Goal: Transaction & Acquisition: Purchase product/service

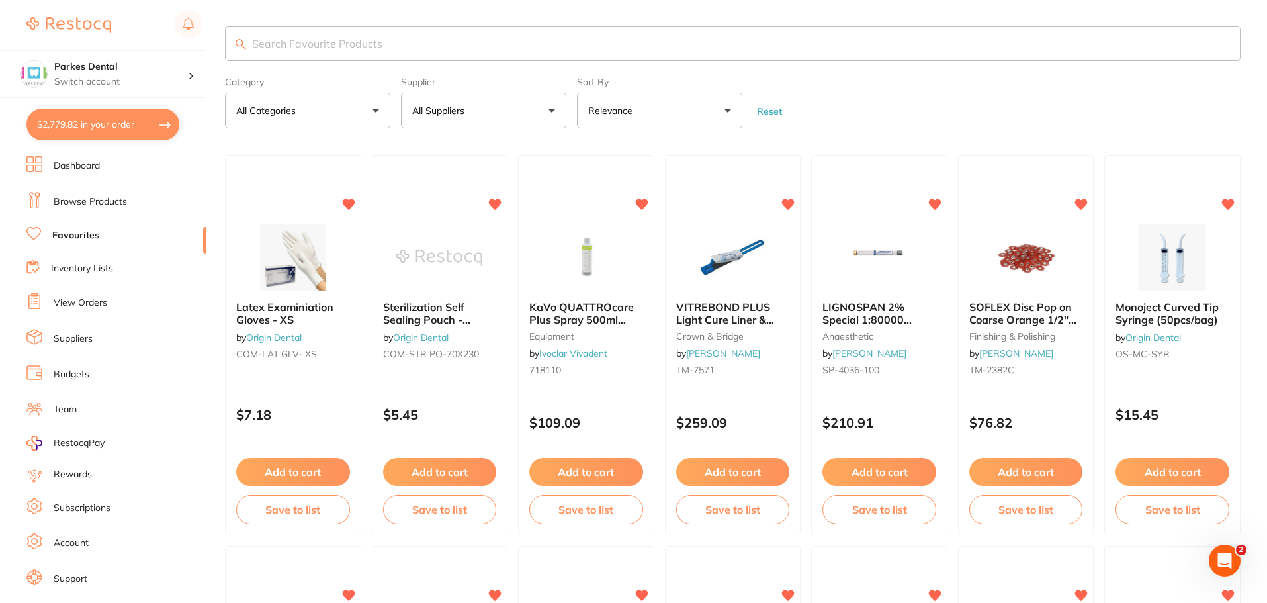
click at [296, 44] on input "search" at bounding box center [732, 43] width 1015 height 34
click at [113, 199] on link "Browse Products" at bounding box center [90, 201] width 73 height 13
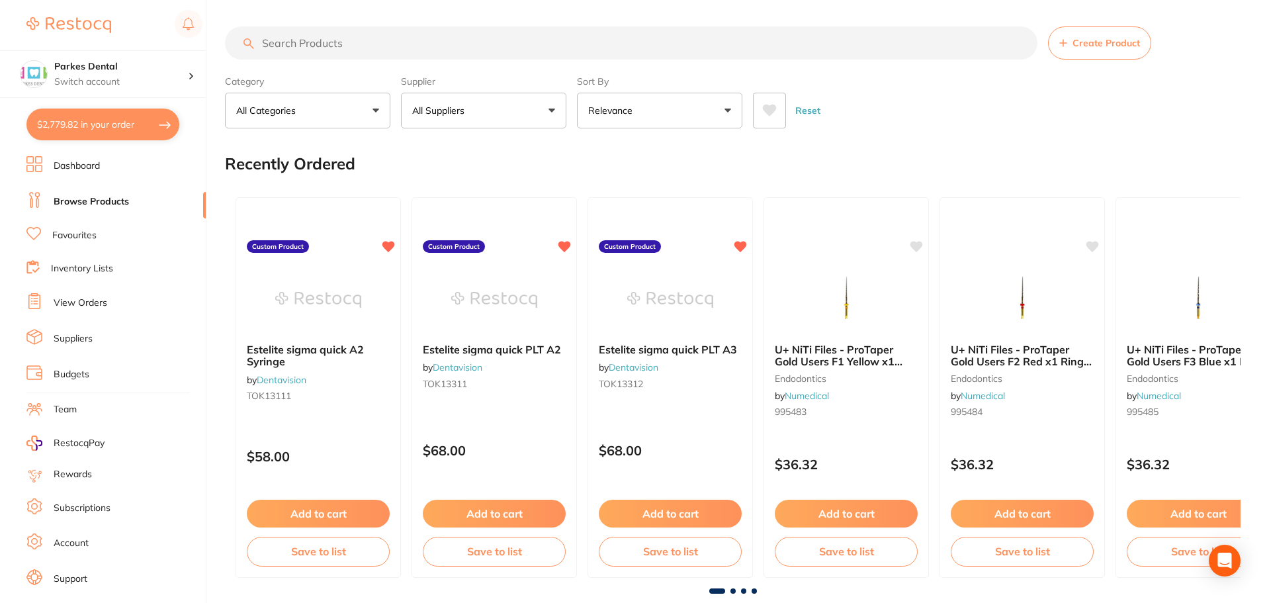
click at [362, 42] on input "search" at bounding box center [631, 42] width 812 height 33
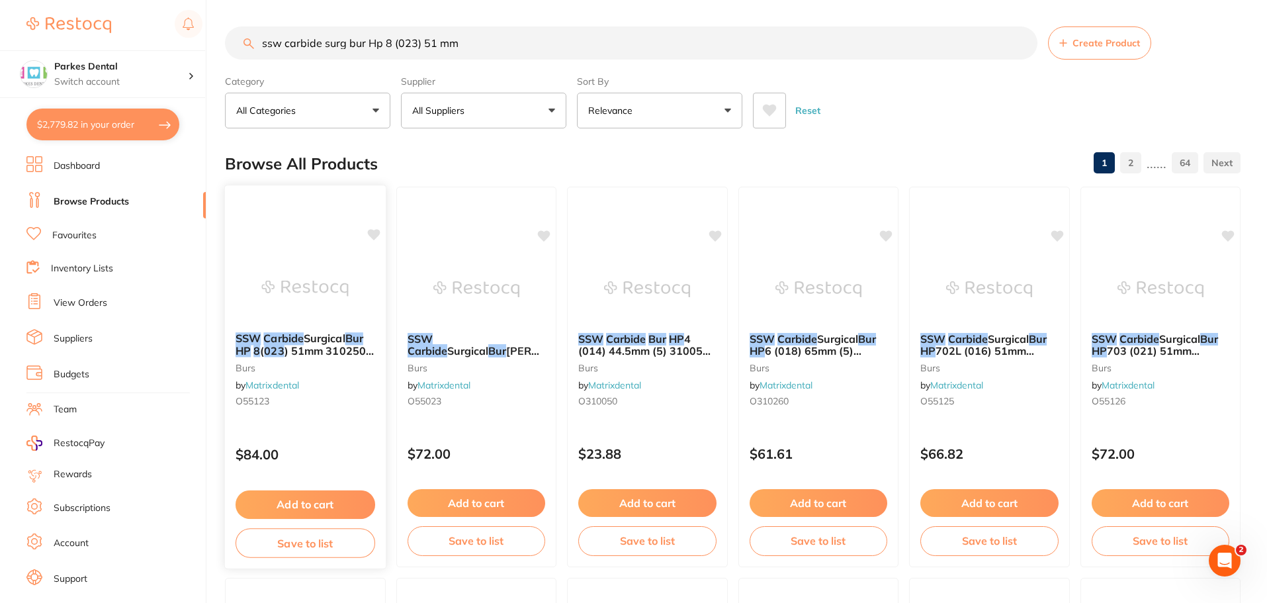
type input "ssw carbide surg bur Hp 8 (023) 51 mm"
click at [335, 310] on img at bounding box center [305, 288] width 87 height 67
click at [335, 310] on section at bounding box center [633, 301] width 1267 height 603
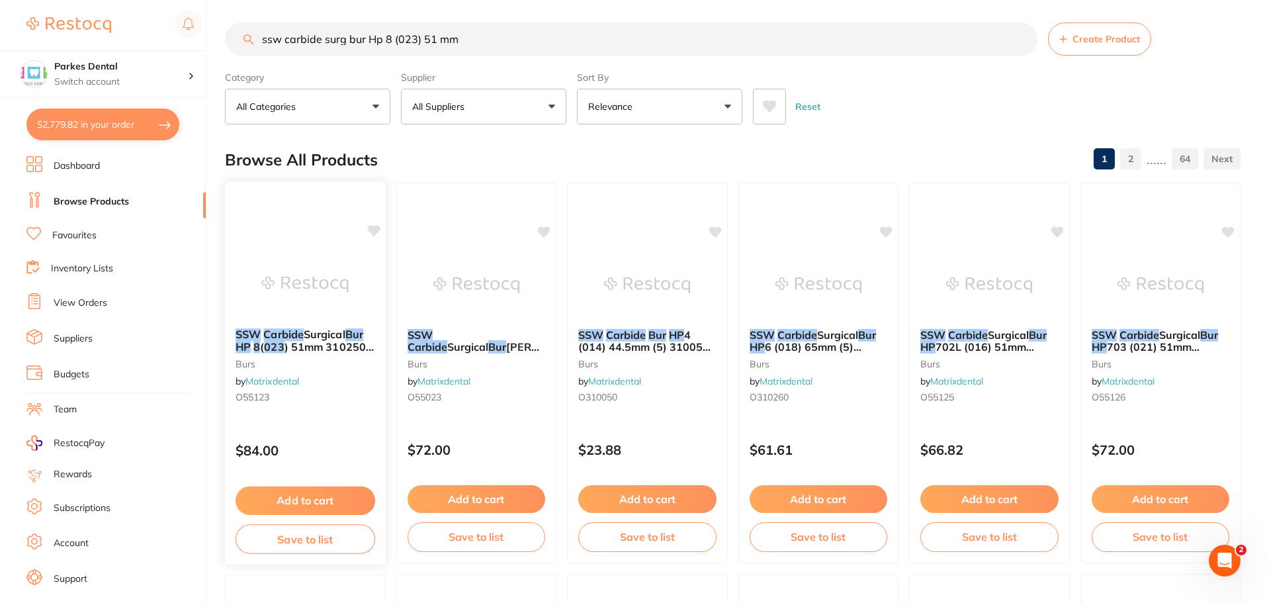
click at [324, 345] on span ") 51mm 310250 (5) Sterile" at bounding box center [304, 353] width 138 height 26
click at [324, 345] on section at bounding box center [633, 301] width 1267 height 603
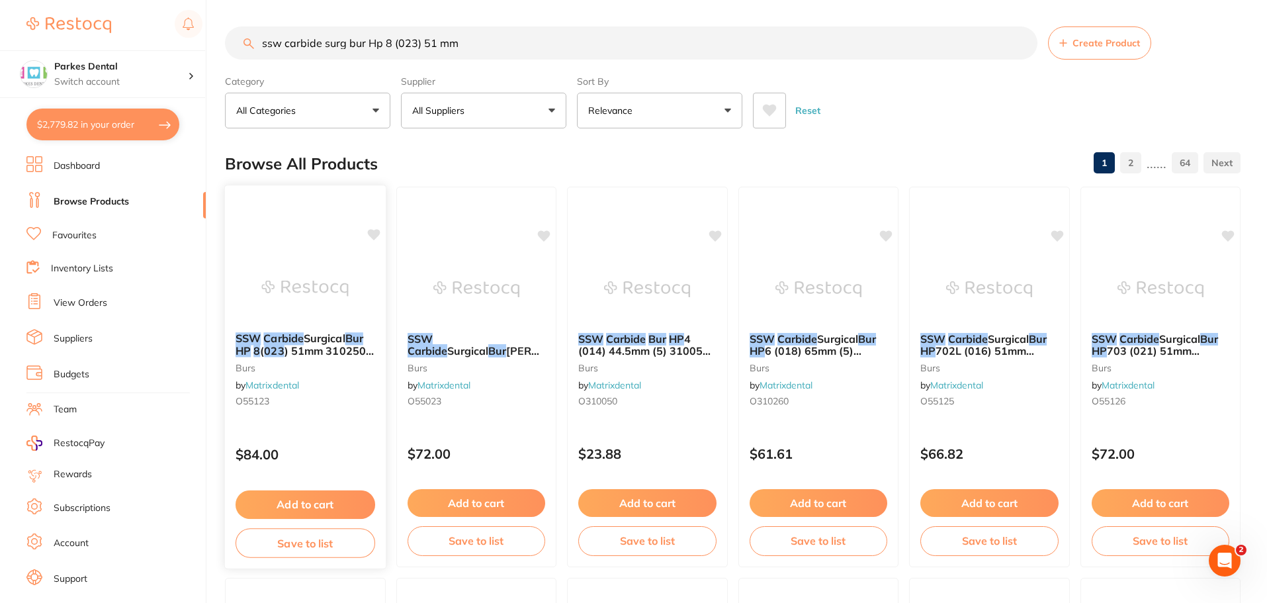
click at [306, 333] on span "Surgical" at bounding box center [325, 337] width 42 height 13
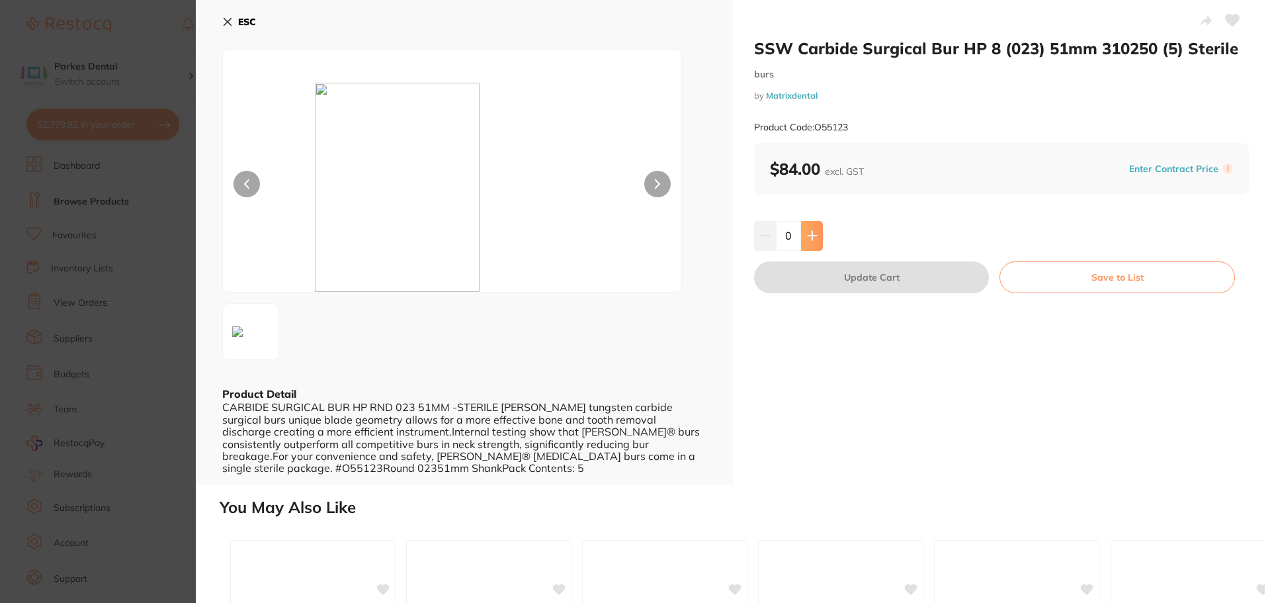
click at [816, 245] on button at bounding box center [812, 235] width 22 height 29
type input "1"
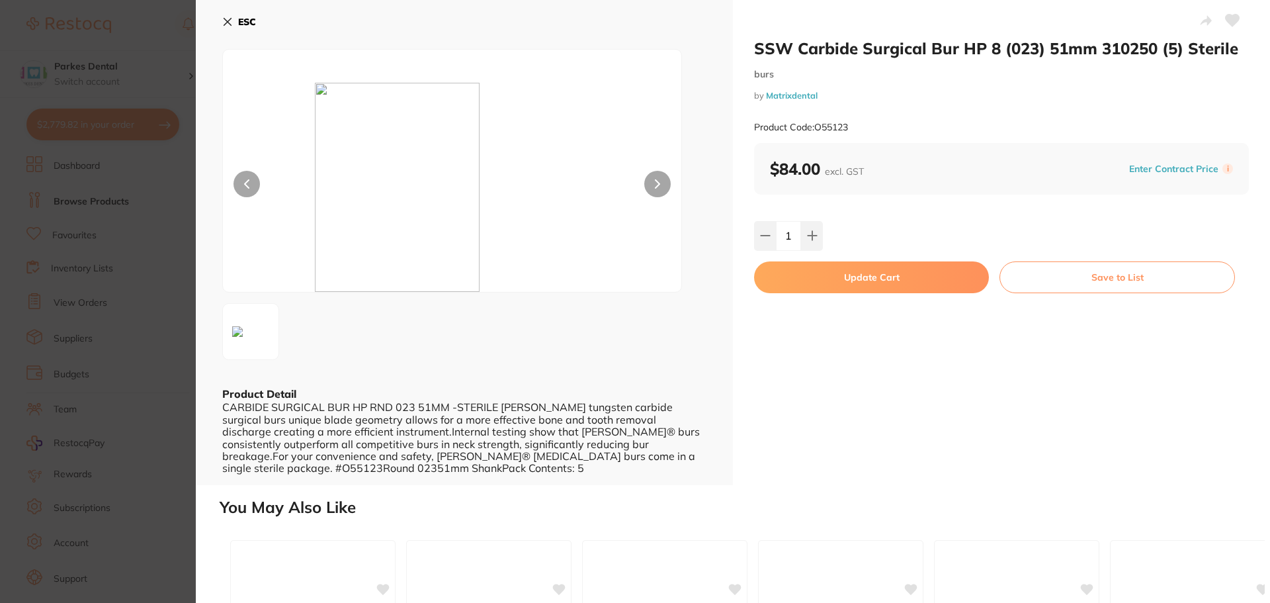
click at [914, 275] on button "Update Cart" at bounding box center [871, 277] width 235 height 32
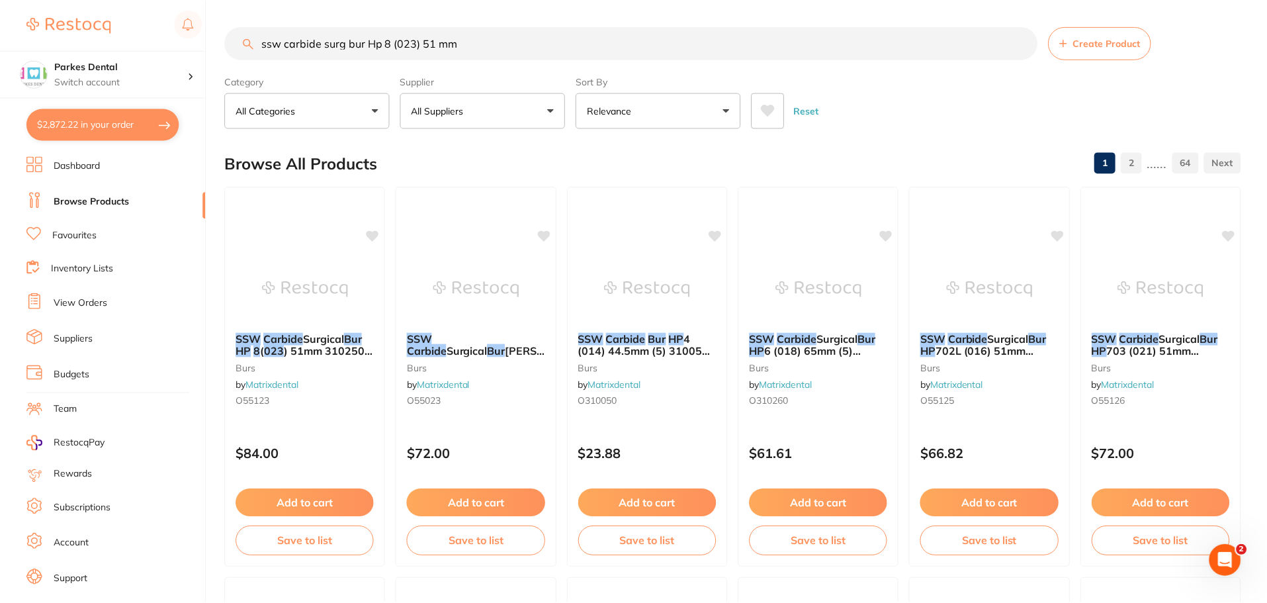
scroll to position [4, 0]
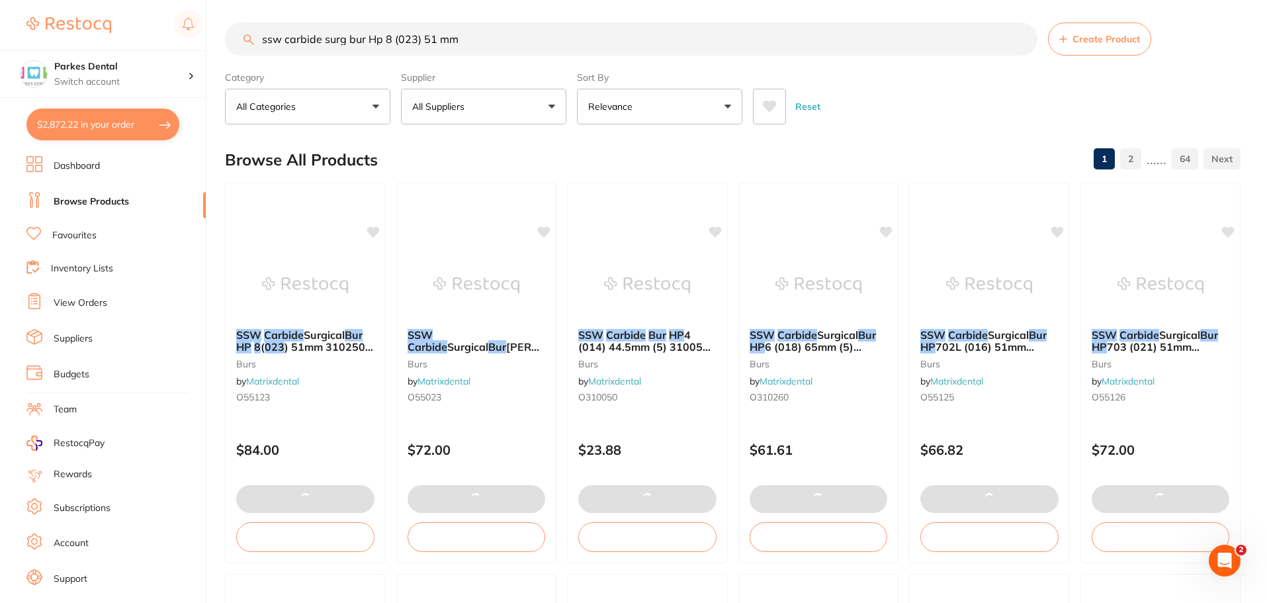
drag, startPoint x: 482, startPoint y: 42, endPoint x: 210, endPoint y: 42, distance: 271.2
click at [210, 42] on div "$2,872.22 Parkes Dental Switch account Parkes Dental United Pty Ltd Parkes Dent…" at bounding box center [633, 297] width 1267 height 603
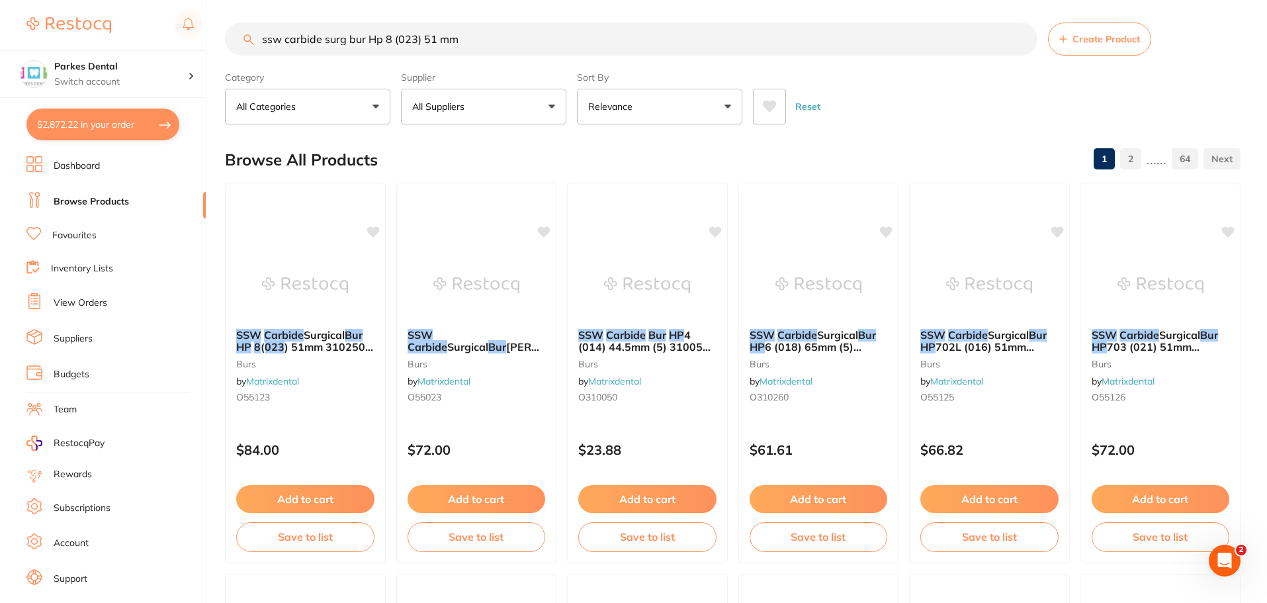
click at [518, 44] on input "ssw carbide surg bur Hp 8 (023) 51 mm" at bounding box center [631, 38] width 812 height 33
drag, startPoint x: 485, startPoint y: 50, endPoint x: 370, endPoint y: 37, distance: 115.8
click at [370, 37] on input "ssw carbide surg bur Hp 8 (023) 51 mm" at bounding box center [631, 38] width 812 height 33
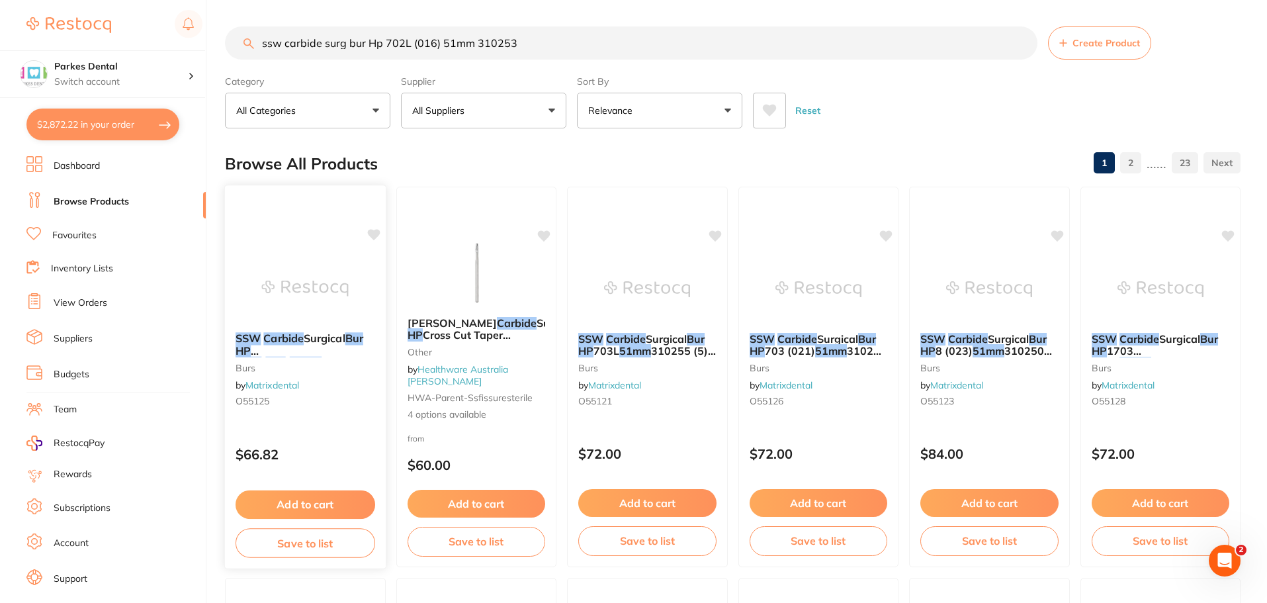
type input "ssw carbide surg bur Hp 702L (016) 51mm 310253"
click at [330, 271] on img at bounding box center [305, 288] width 87 height 67
click at [330, 271] on section at bounding box center [633, 301] width 1267 height 603
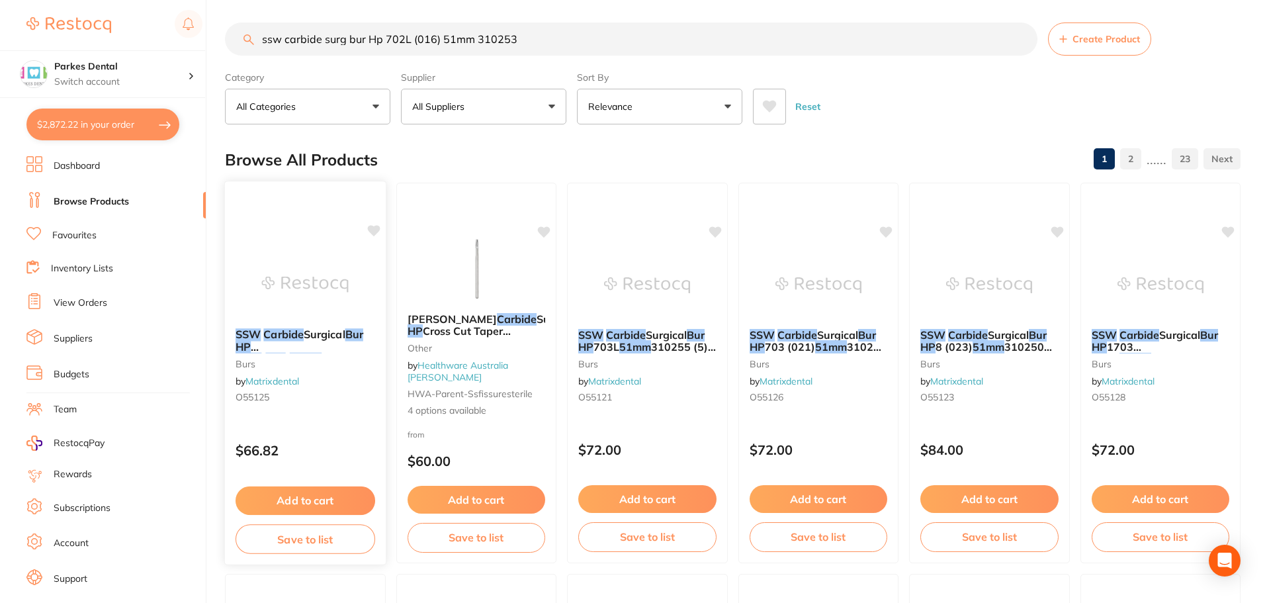
click at [304, 252] on img at bounding box center [305, 284] width 87 height 67
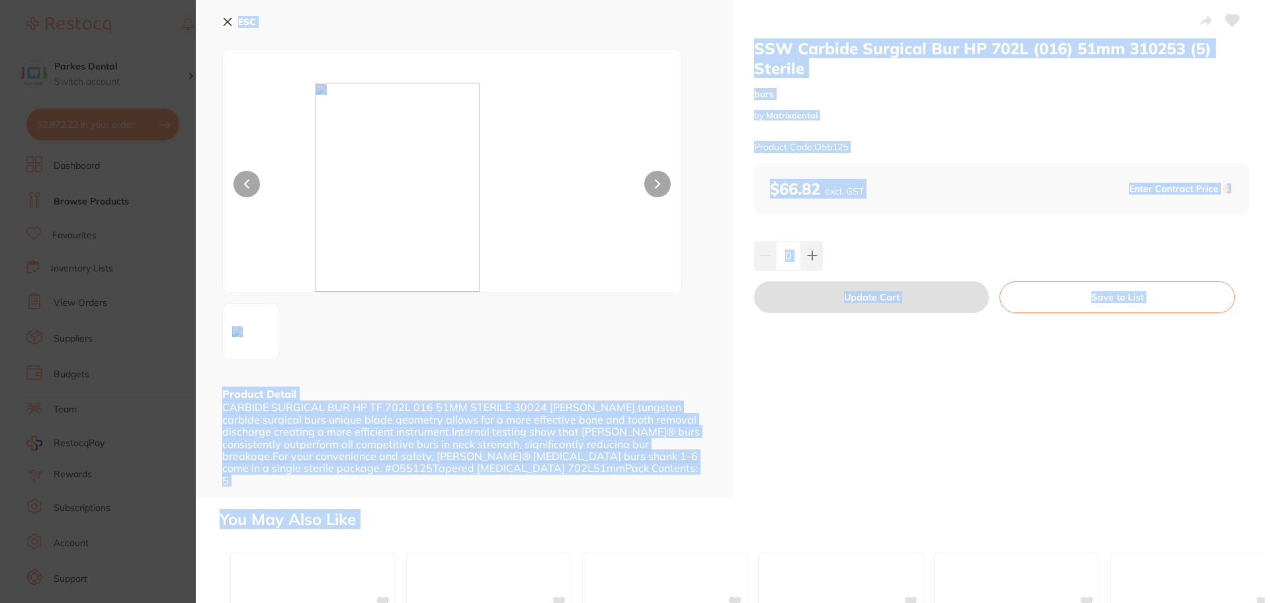
click at [886, 425] on div "SSW Carbide Surgical Bur HP 702L (016) 51mm 310253 (5) Sterile burs by Matrixde…" at bounding box center [1001, 248] width 537 height 497
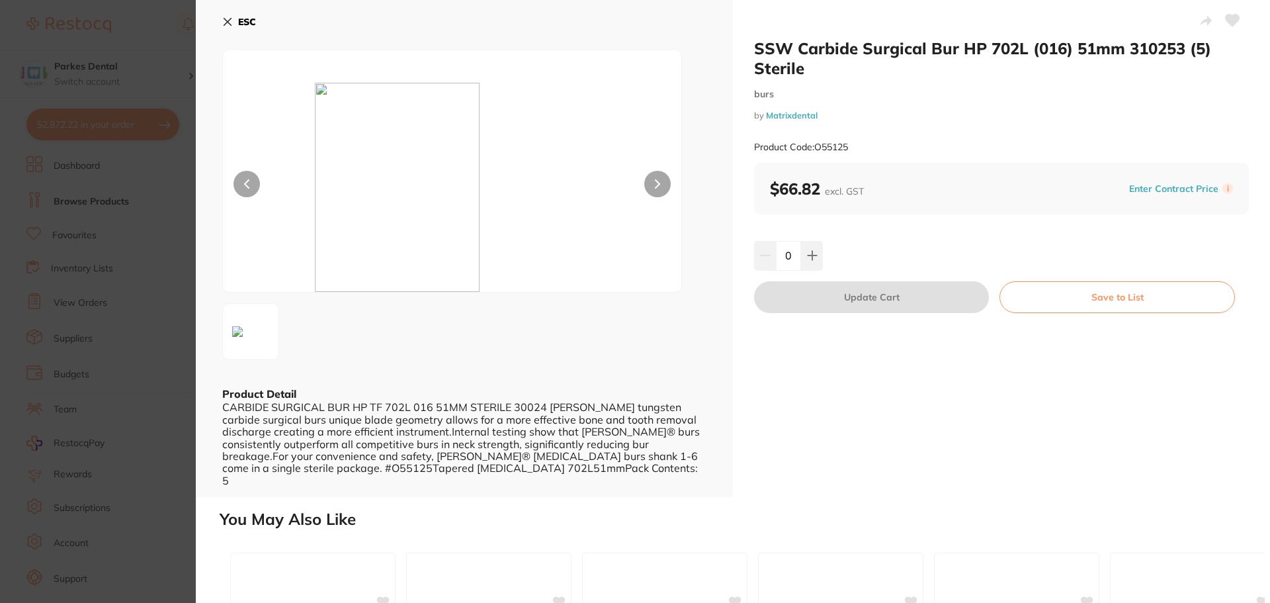
drag, startPoint x: 505, startPoint y: 253, endPoint x: 204, endPoint y: 185, distance: 307.9
click at [502, 253] on img at bounding box center [452, 187] width 275 height 209
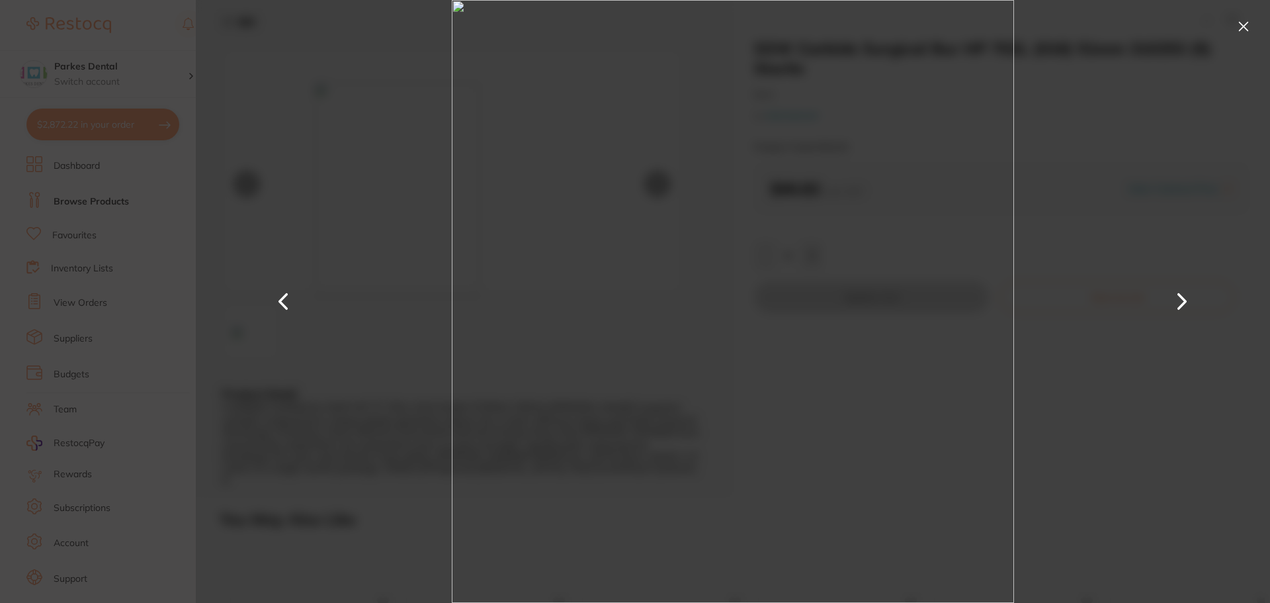
click at [87, 101] on section "SSW Carbide Surgical Bur HP 702L (016) 51mm 310253 (5) Sterile burs by Matrixde…" at bounding box center [635, 301] width 1270 height 603
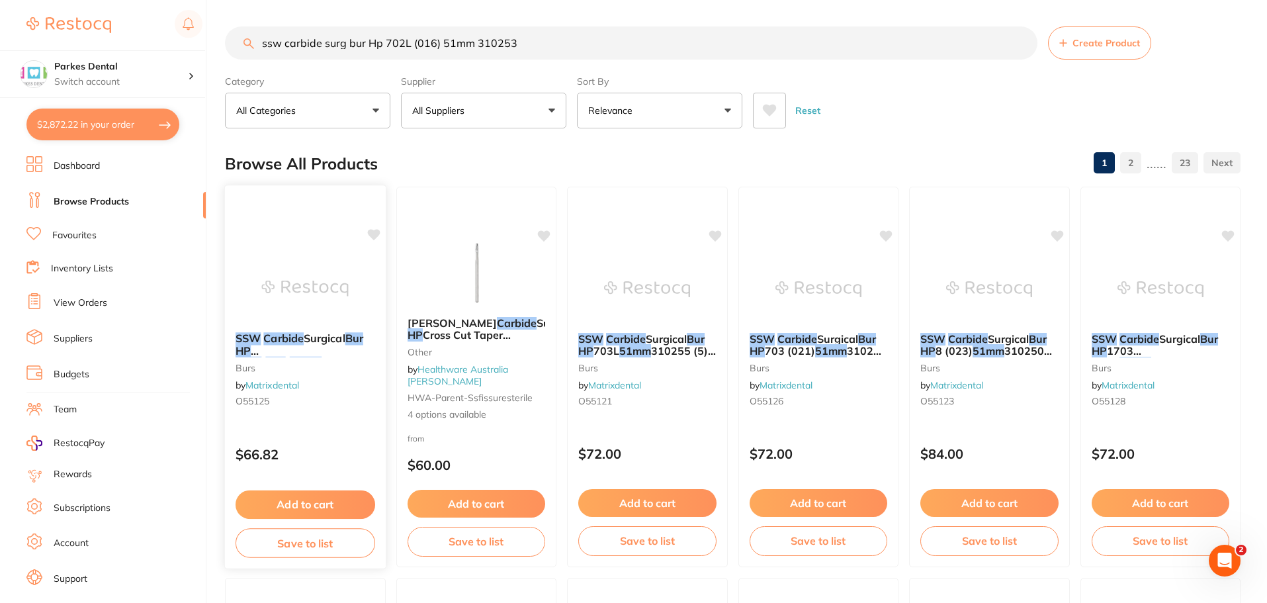
click at [288, 239] on div "SSW Carbide Surgical Bur HP 702L ( 016 ) 51mm 310253 (5) Sterile burs by Matrix…" at bounding box center [305, 377] width 162 height 384
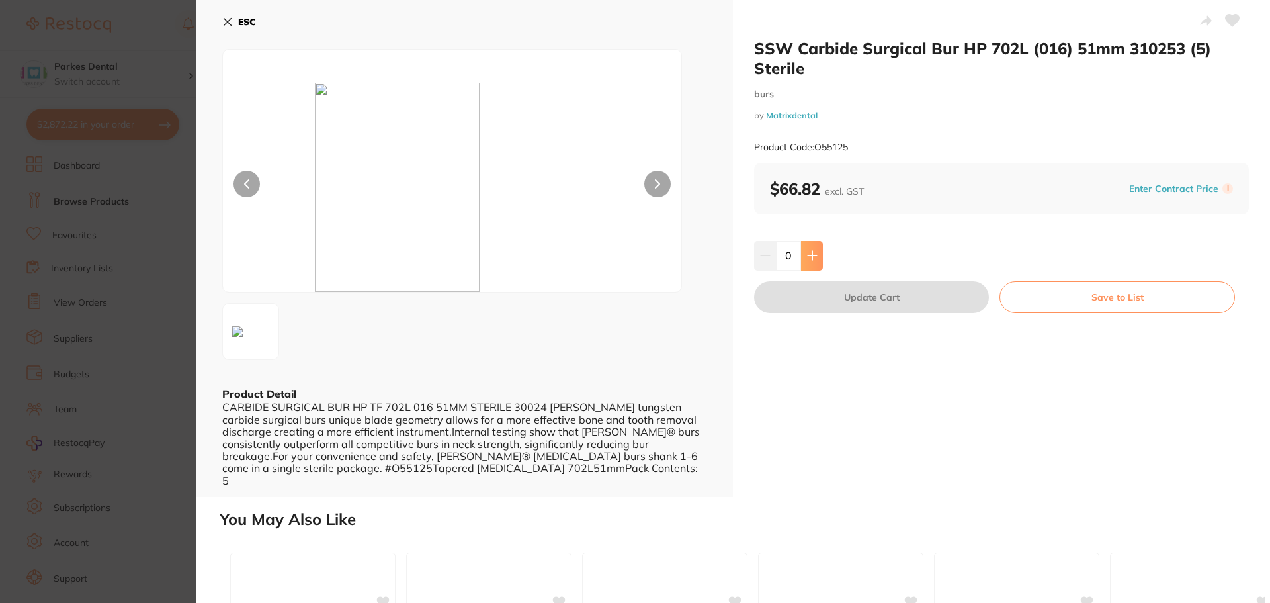
click at [810, 257] on icon at bounding box center [812, 255] width 9 height 9
type input "1"
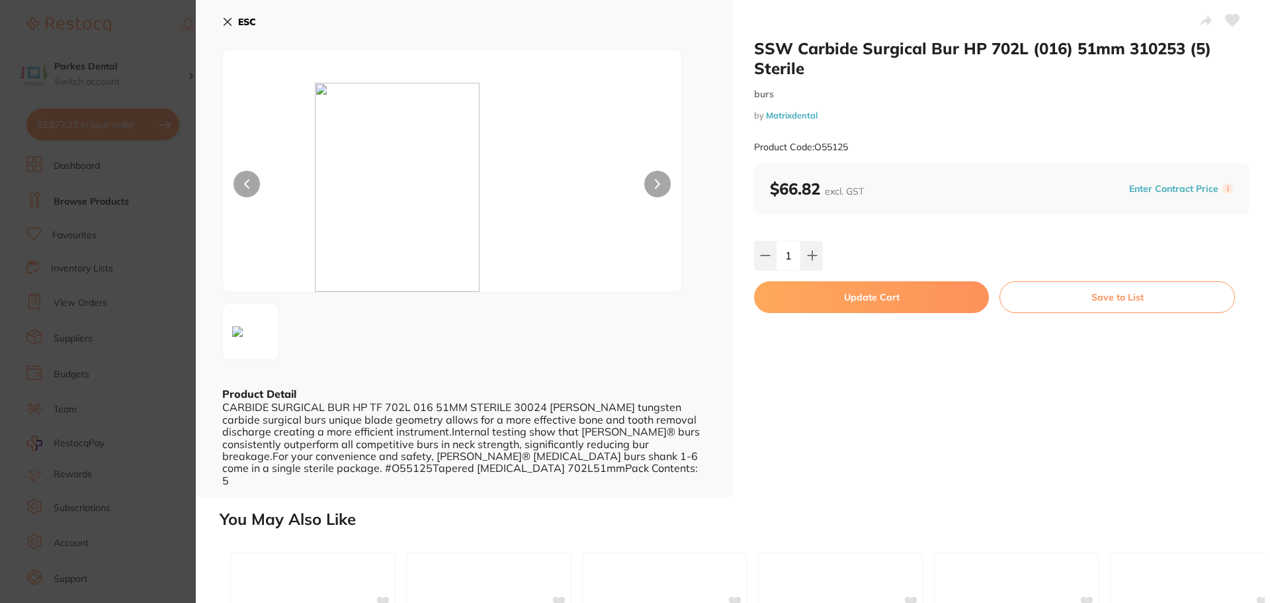
click at [857, 296] on button "Update Cart" at bounding box center [871, 297] width 235 height 32
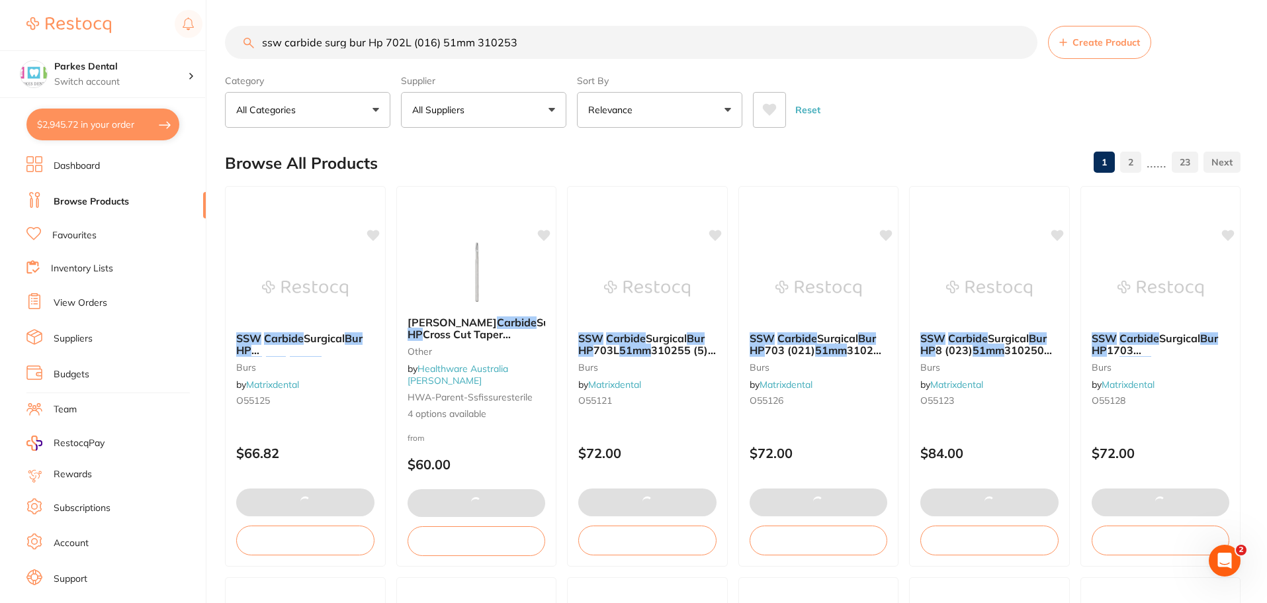
click at [153, 126] on button "$2,945.72 in your order" at bounding box center [102, 124] width 153 height 32
checkbox input "true"
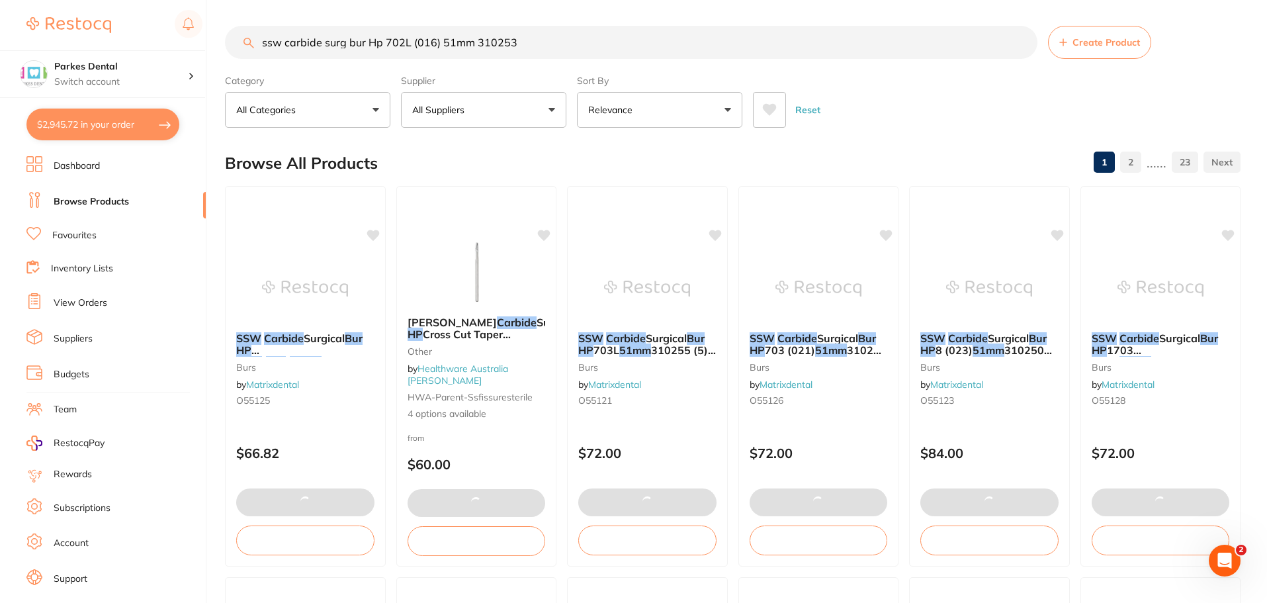
checkbox input "true"
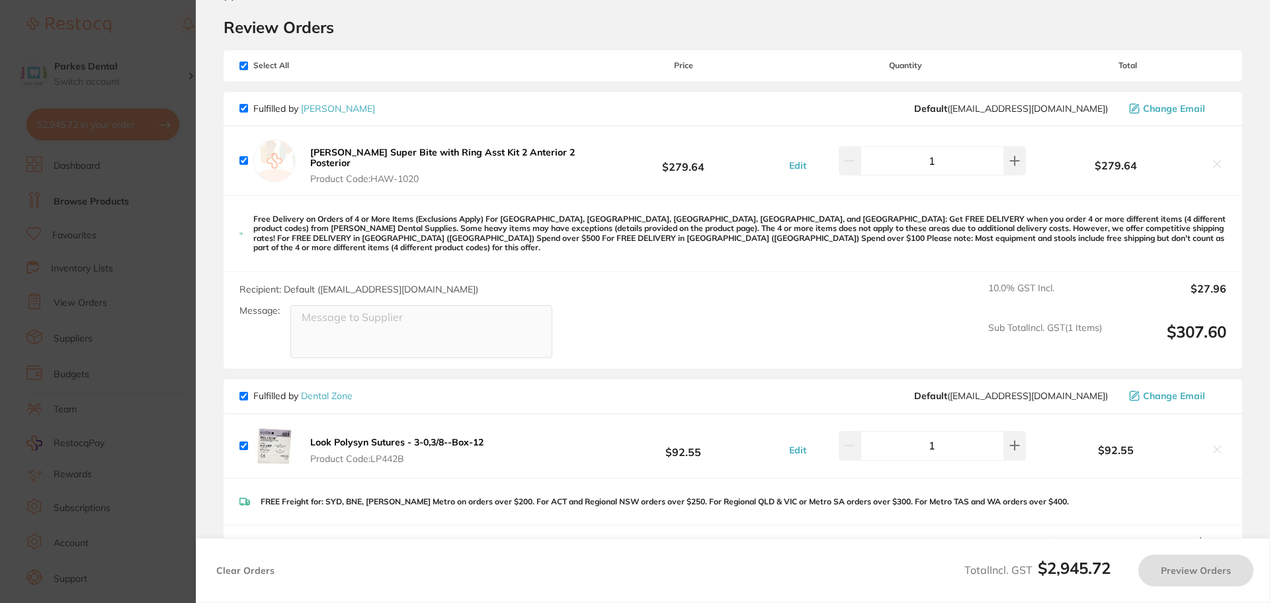
checkbox input "true"
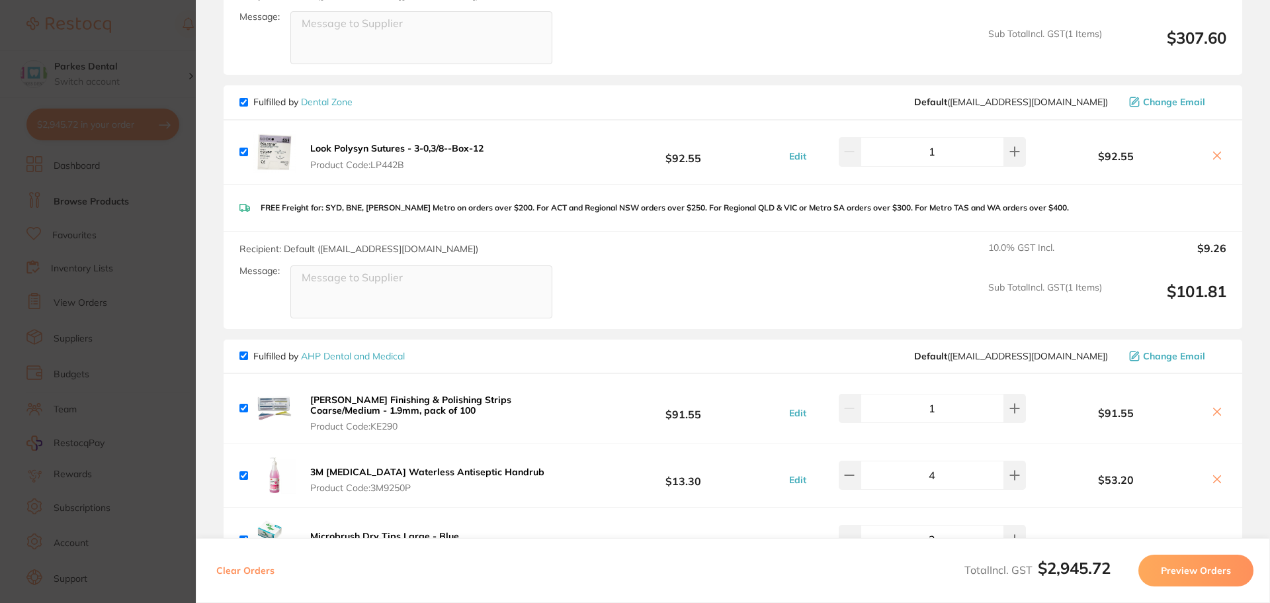
scroll to position [331, 0]
click at [146, 301] on section "Update RRP Set your pre negotiated price for this item. Item Agreed RRP (excl. …" at bounding box center [635, 301] width 1270 height 603
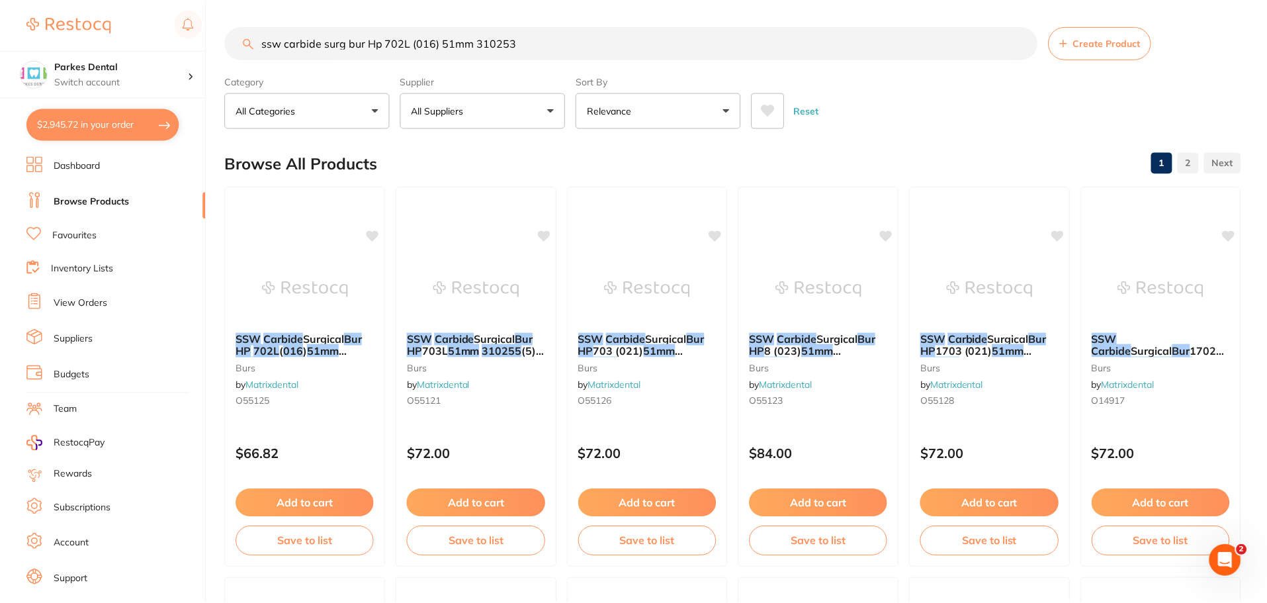
scroll to position [1, 0]
click at [94, 232] on link "Favourites" at bounding box center [74, 235] width 44 height 13
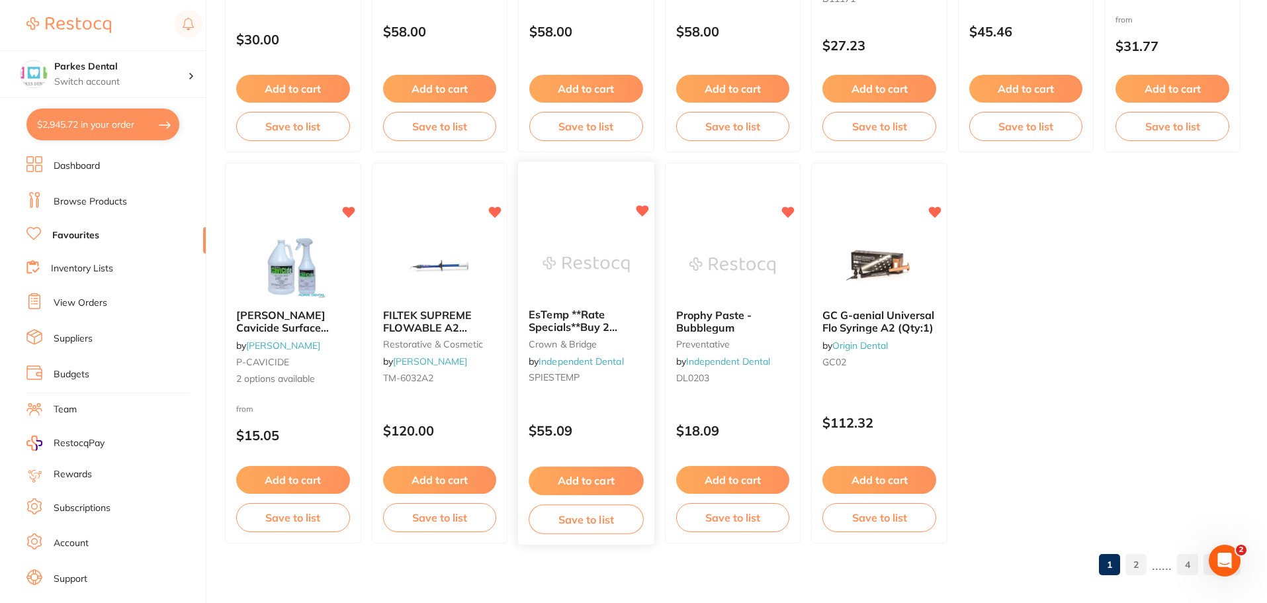
scroll to position [2738, 0]
